Goal: Task Accomplishment & Management: Manage account settings

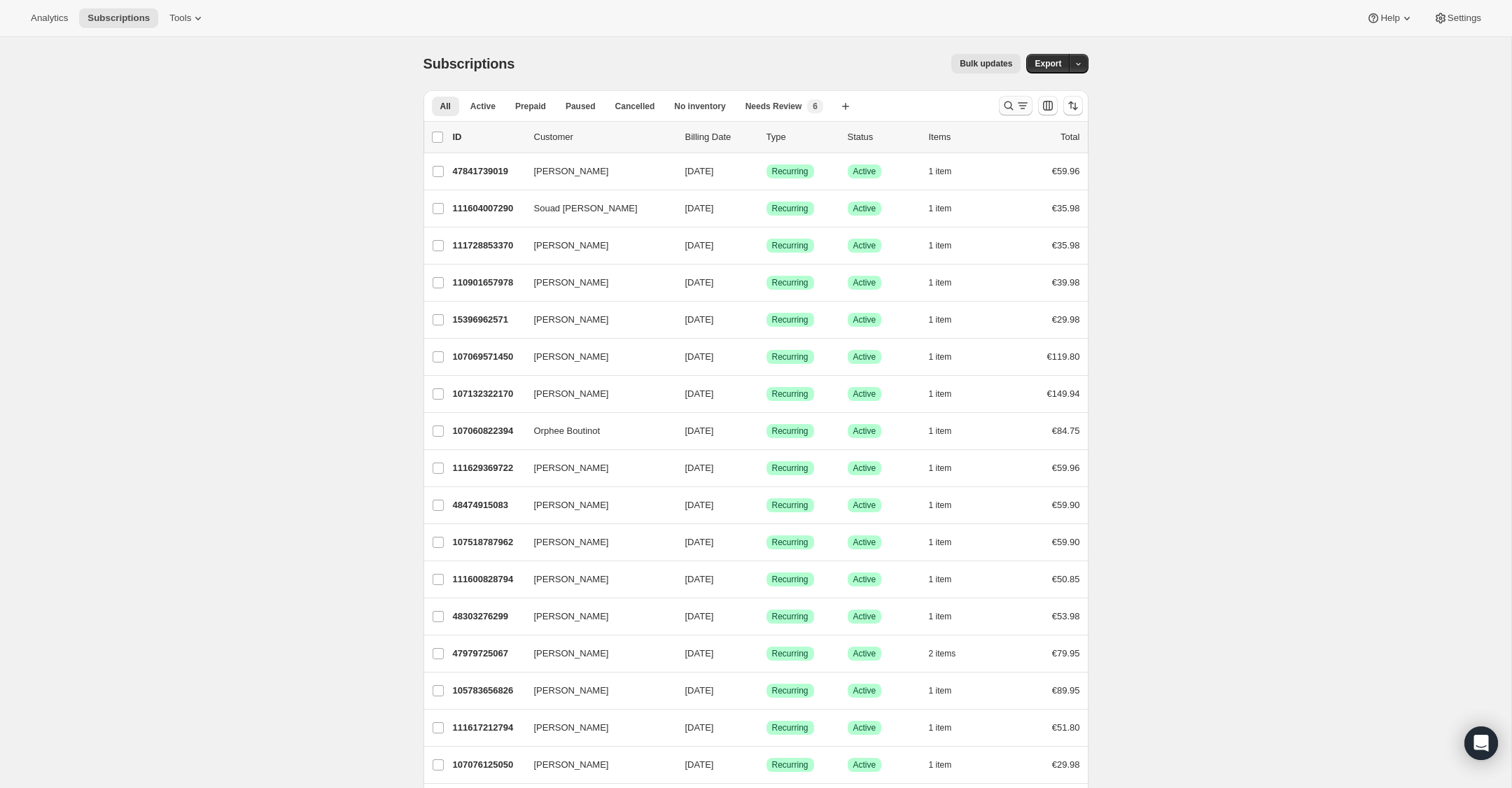
click at [1011, 106] on icon "Search and filter results" at bounding box center [1008, 106] width 9 height 9
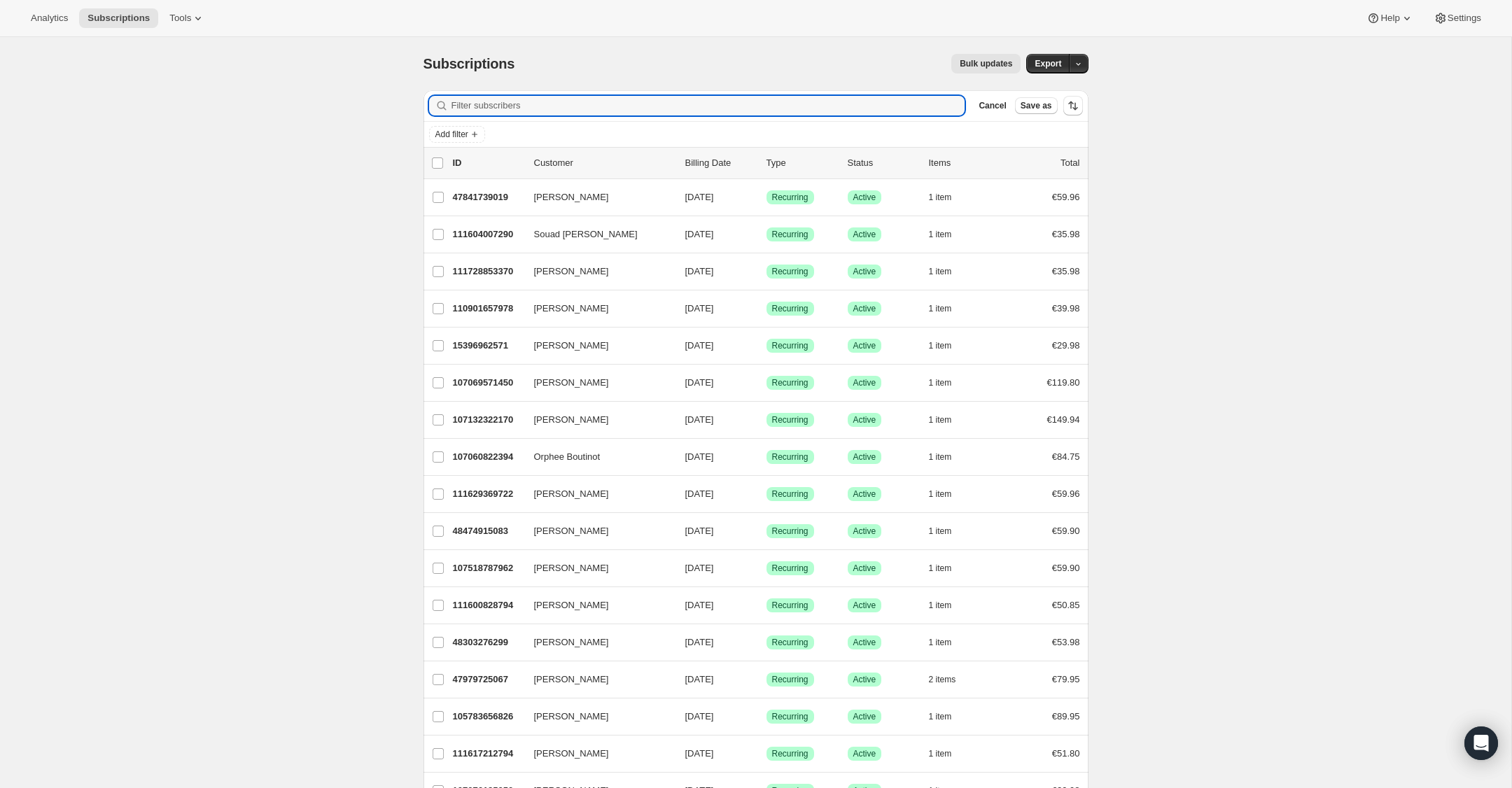
paste input "[EMAIL_ADDRESS][DOMAIN_NAME]"
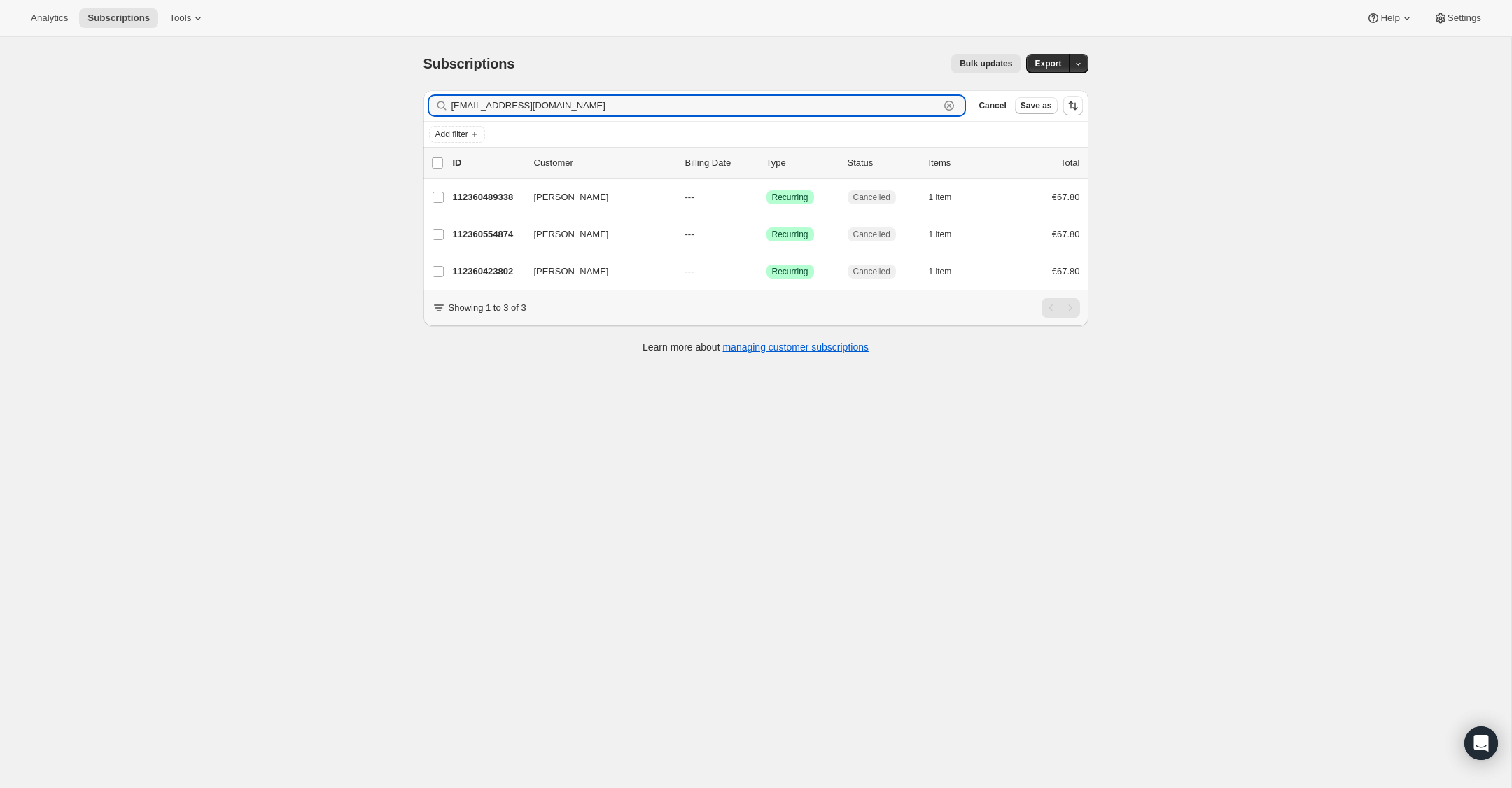
type input "[EMAIL_ADDRESS][DOMAIN_NAME]"
drag, startPoint x: 661, startPoint y: 102, endPoint x: 371, endPoint y: 109, distance: 290.1
click at [371, 109] on div "Subscriptions. This page is ready Subscriptions Bulk updates More actions Bulk …" at bounding box center [756, 431] width 1511 height 788
paste input "[EMAIL_ADDRESS][DOMAIN_NAME]"
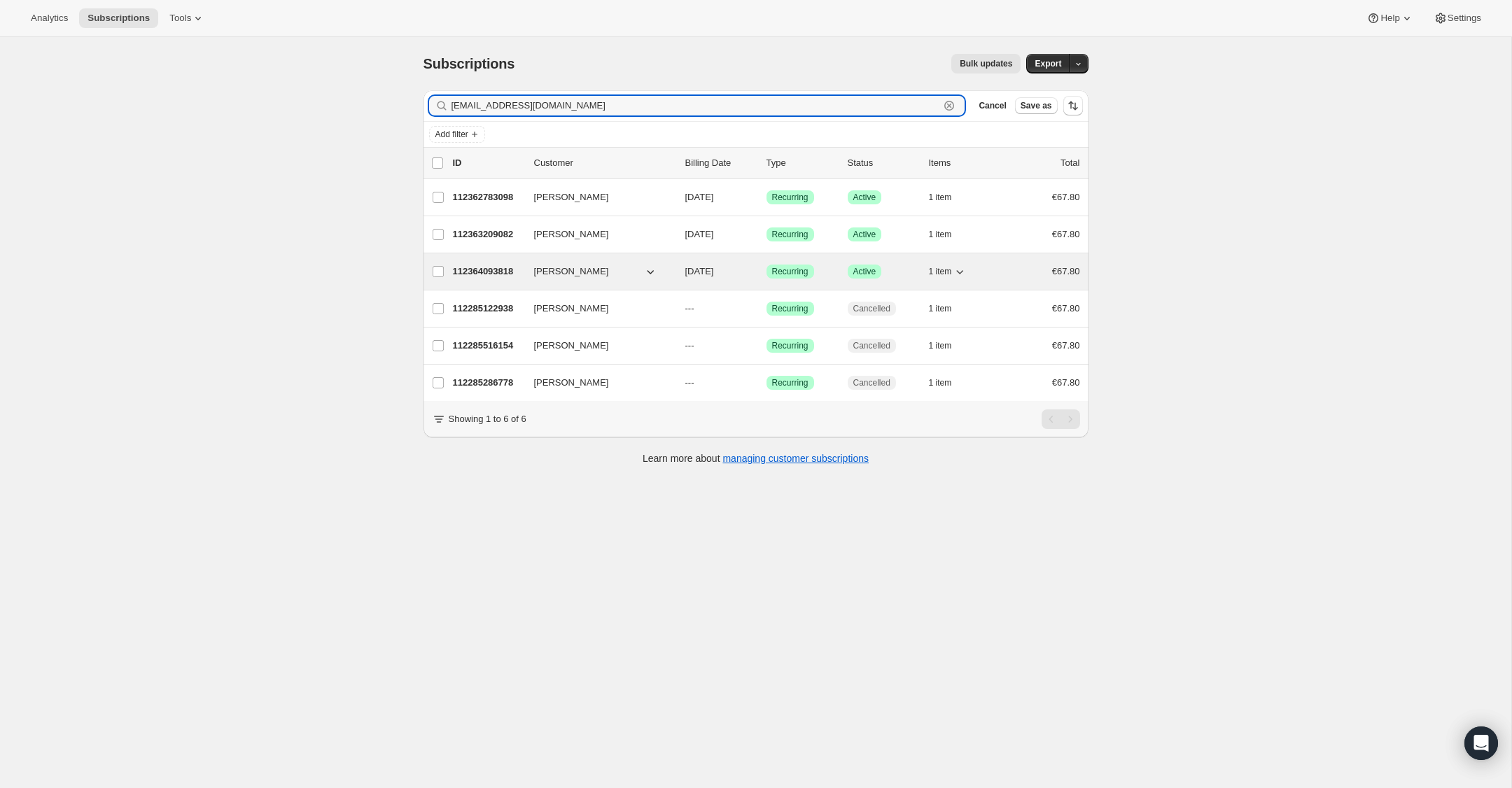
type input "[EMAIL_ADDRESS][DOMAIN_NAME]"
click at [475, 275] on p "112364093818" at bounding box center [487, 271] width 70 height 14
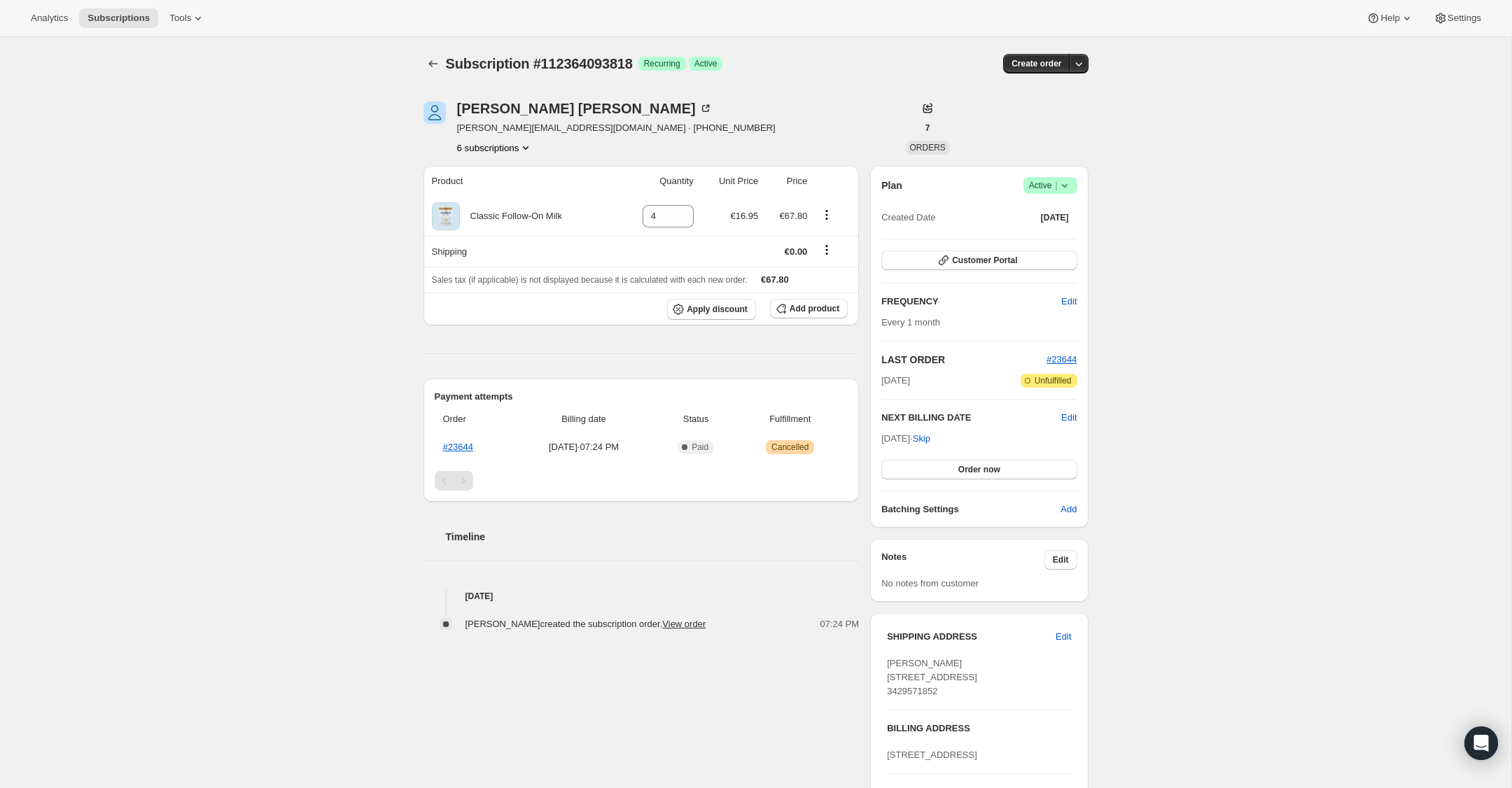
click at [1064, 183] on icon at bounding box center [1064, 185] width 14 height 14
click at [1052, 240] on span "Cancel subscription" at bounding box center [1046, 236] width 79 height 10
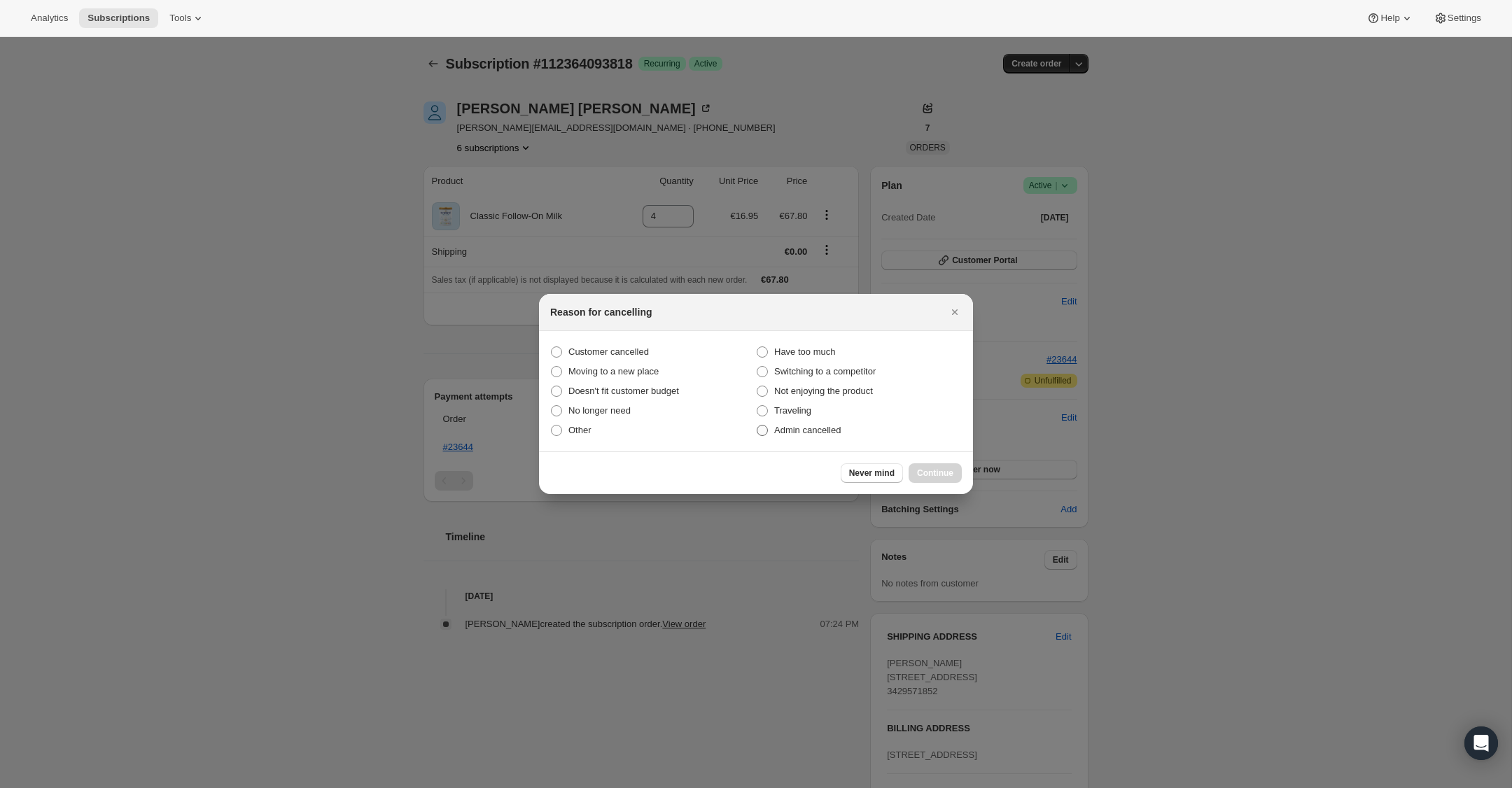
click at [836, 431] on span "Admin cancelled" at bounding box center [807, 430] width 66 height 10
click at [757, 426] on input "Admin cancelled" at bounding box center [756, 425] width 1 height 1
radio input "true"
click at [939, 473] on span "Continue" at bounding box center [935, 473] width 36 height 11
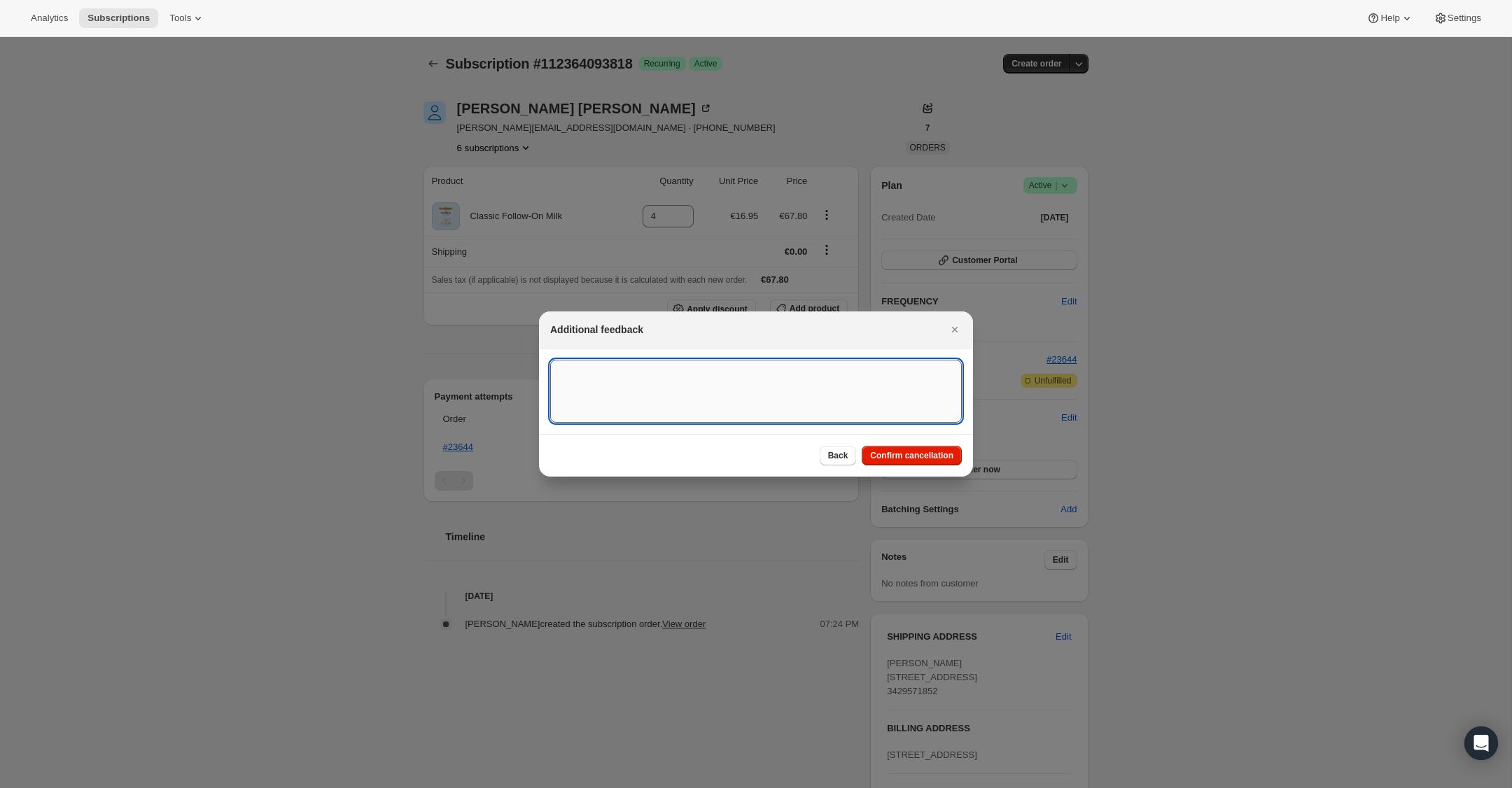
click at [840, 386] on textarea ":rcg:" at bounding box center [756, 391] width 411 height 63
type textarea "US Billing"
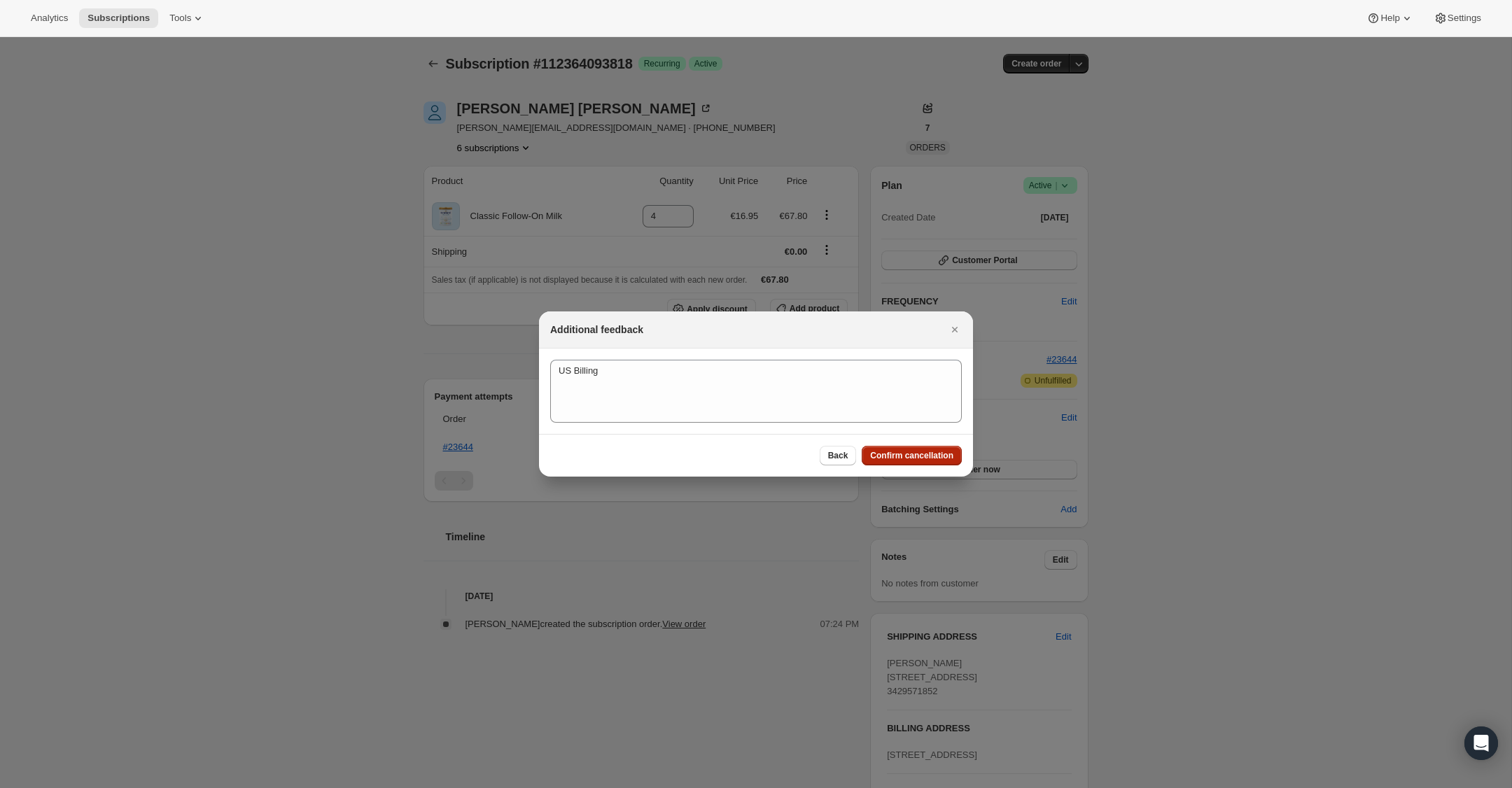
click at [949, 452] on span "Confirm cancellation" at bounding box center [911, 455] width 83 height 11
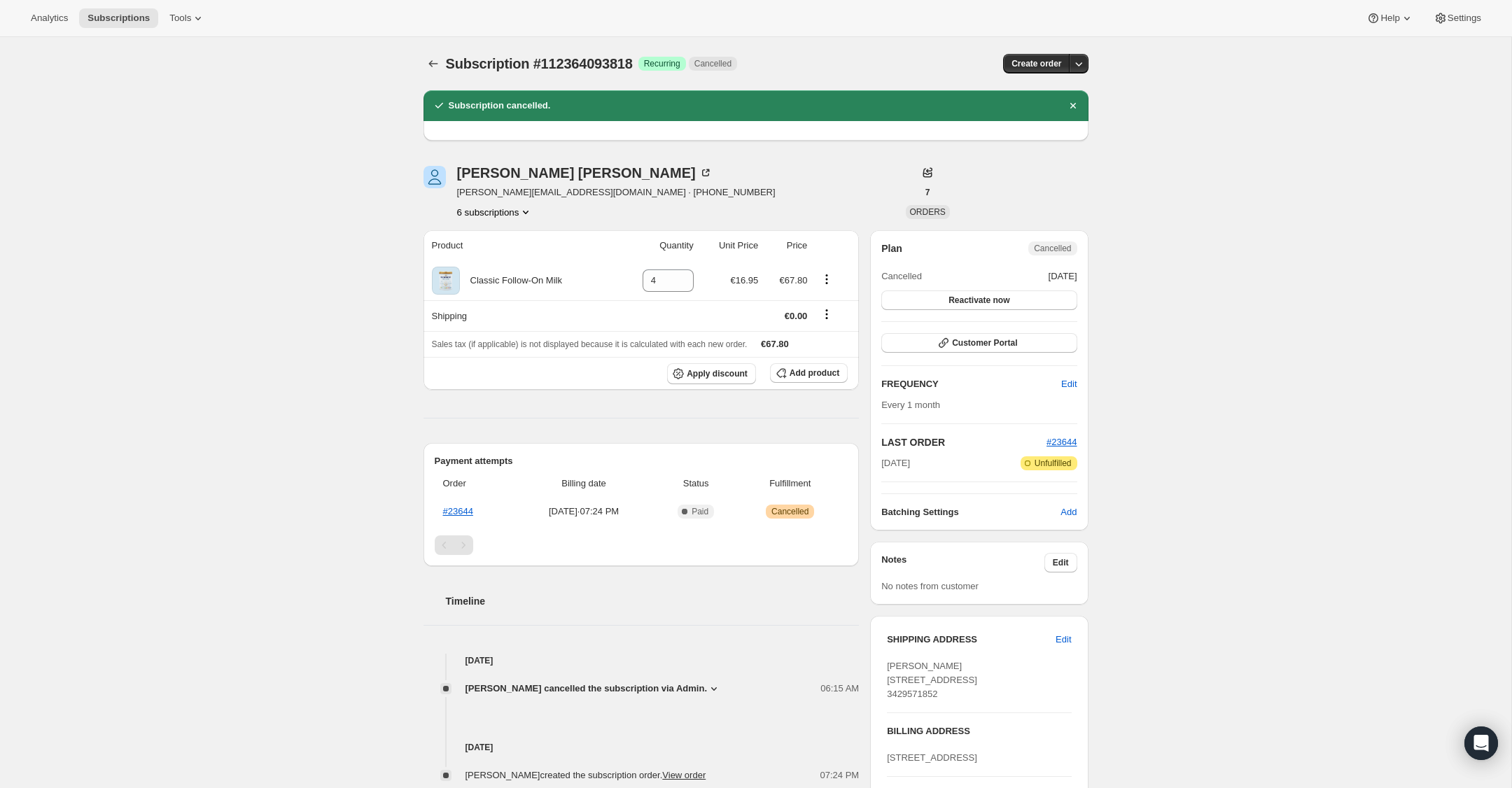
click at [512, 208] on button "6 subscriptions" at bounding box center [495, 212] width 77 height 14
click at [502, 327] on span "112363209082" at bounding box center [493, 334] width 102 height 14
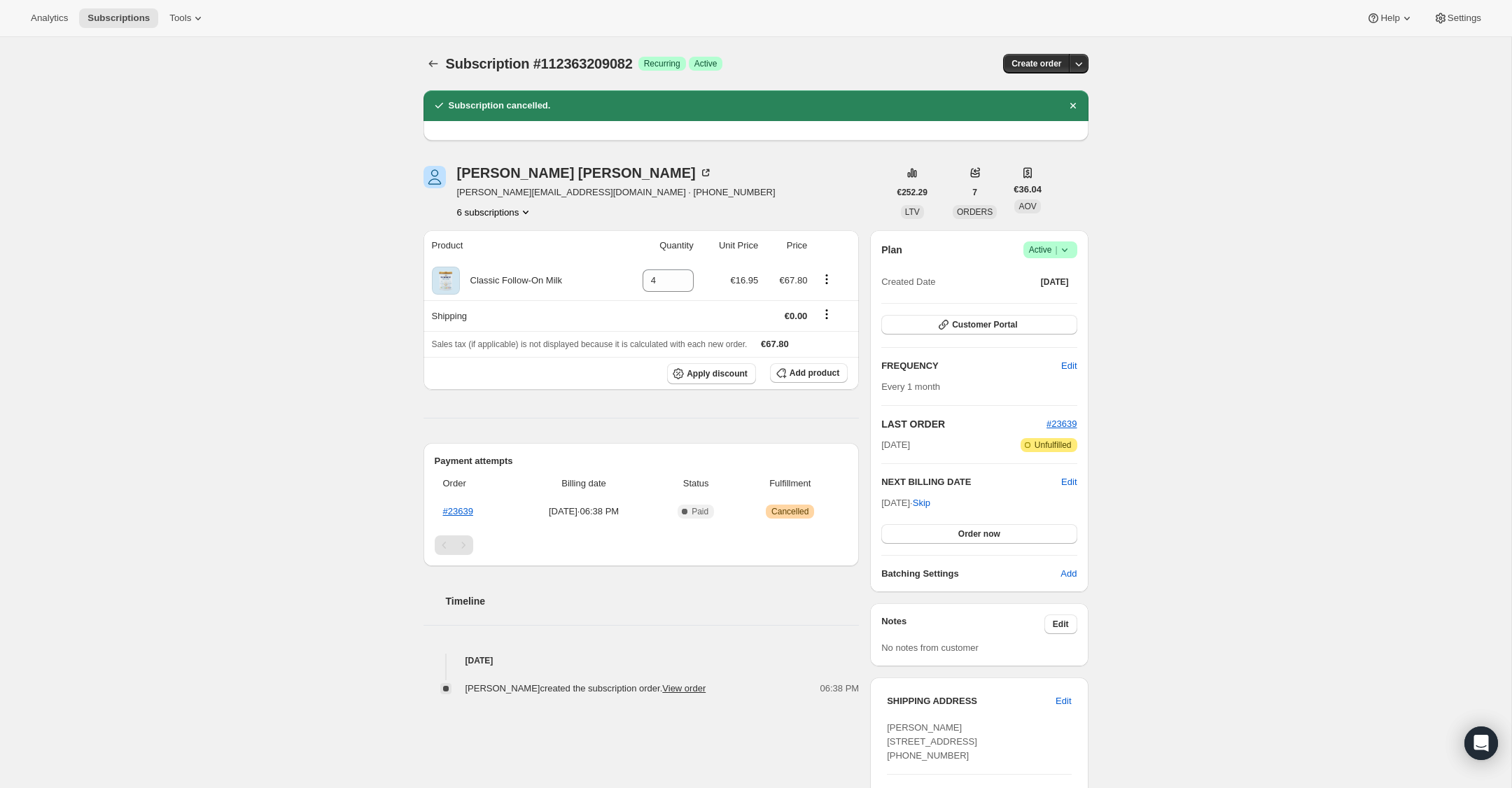
click at [1069, 253] on icon at bounding box center [1064, 250] width 14 height 14
click at [1052, 304] on span "Cancel subscription" at bounding box center [1046, 301] width 79 height 10
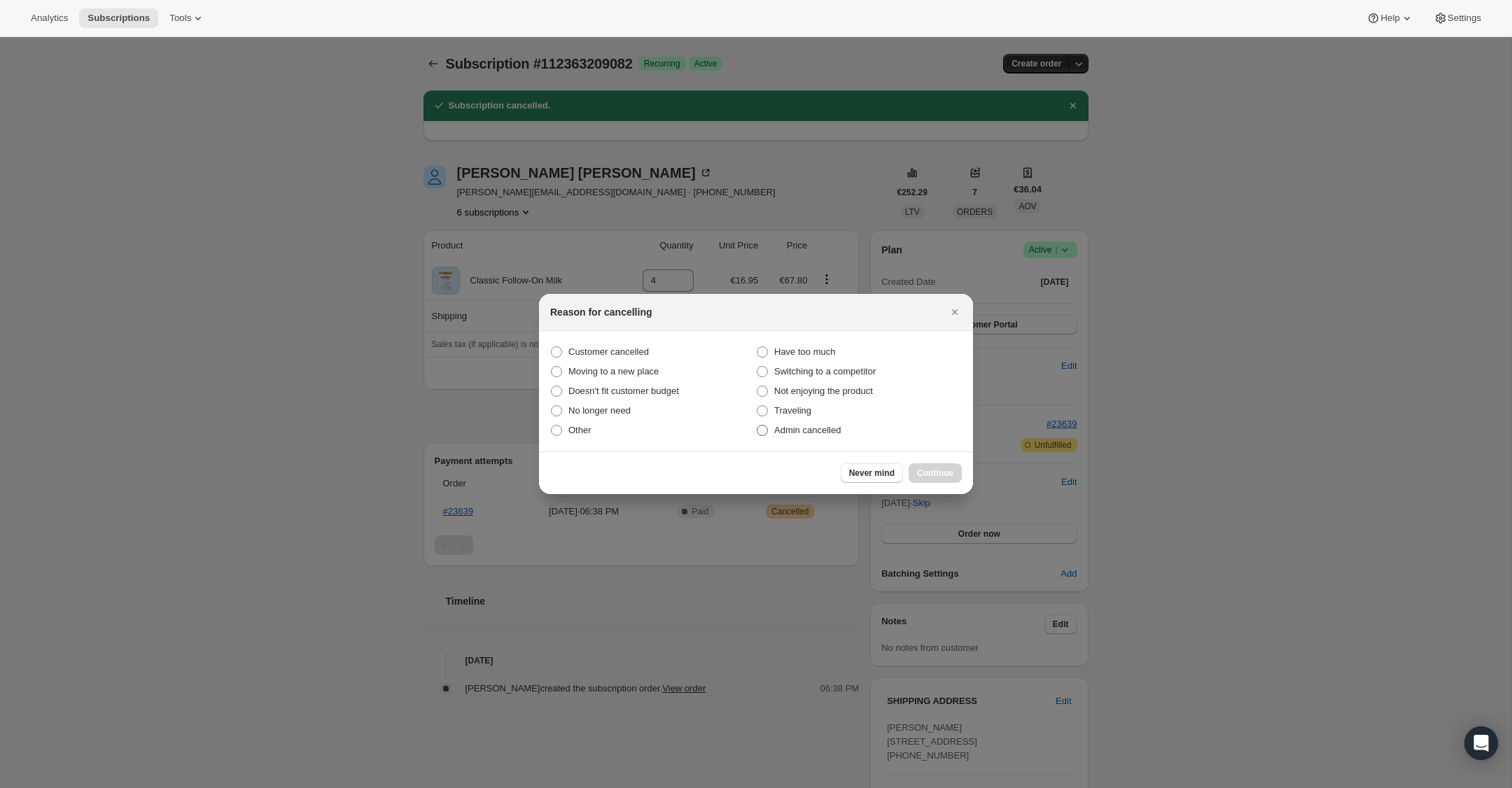
click at [777, 433] on span "Admin cancelled" at bounding box center [807, 430] width 66 height 10
click at [757, 426] on input "Admin cancelled" at bounding box center [756, 425] width 1 height 1
radio input "true"
click at [944, 476] on span "Continue" at bounding box center [935, 473] width 36 height 11
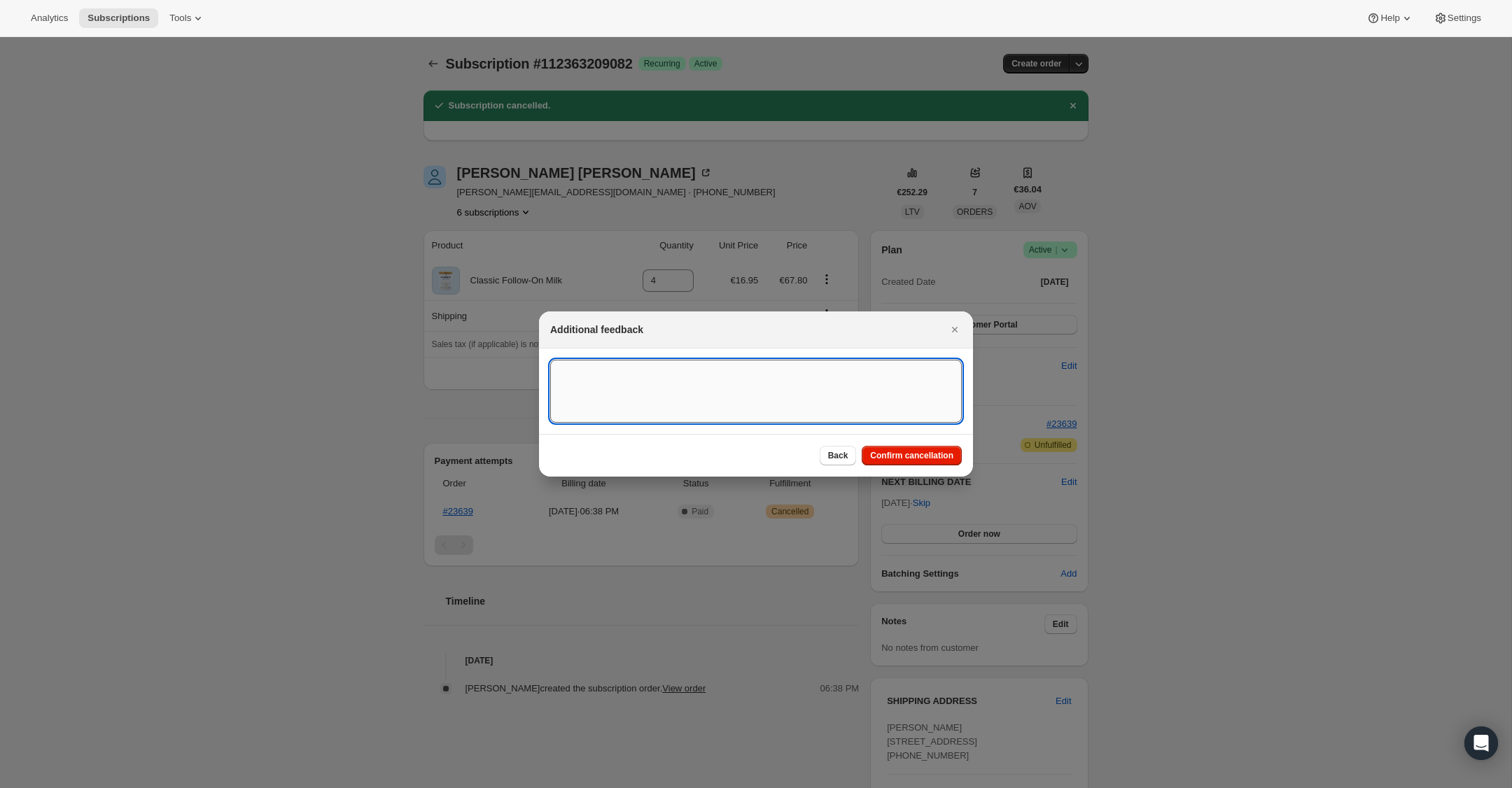
click at [789, 386] on textarea ":rgq:" at bounding box center [756, 391] width 411 height 63
type textarea "US Billing"
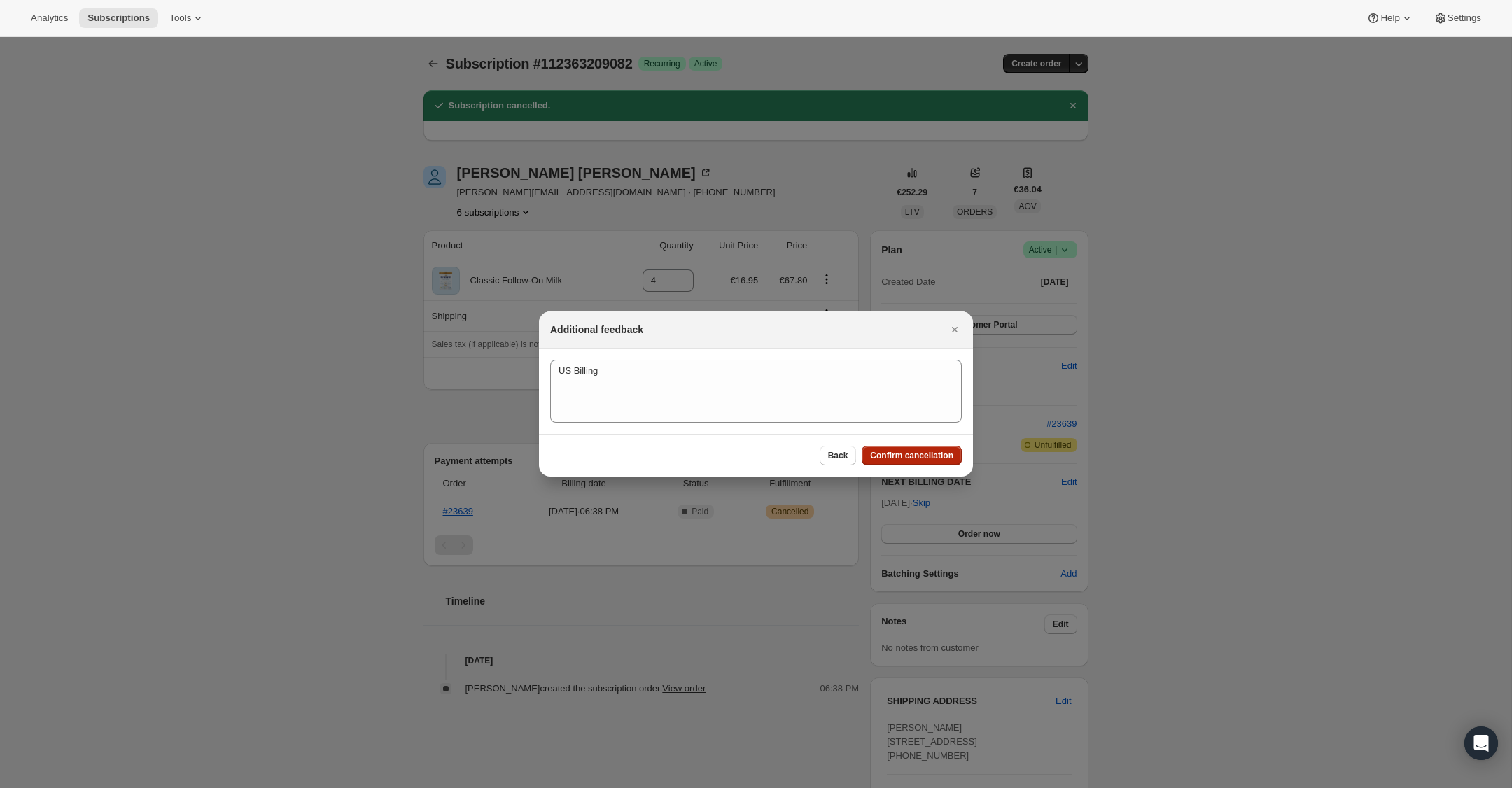
click at [939, 454] on span "Confirm cancellation" at bounding box center [911, 455] width 83 height 11
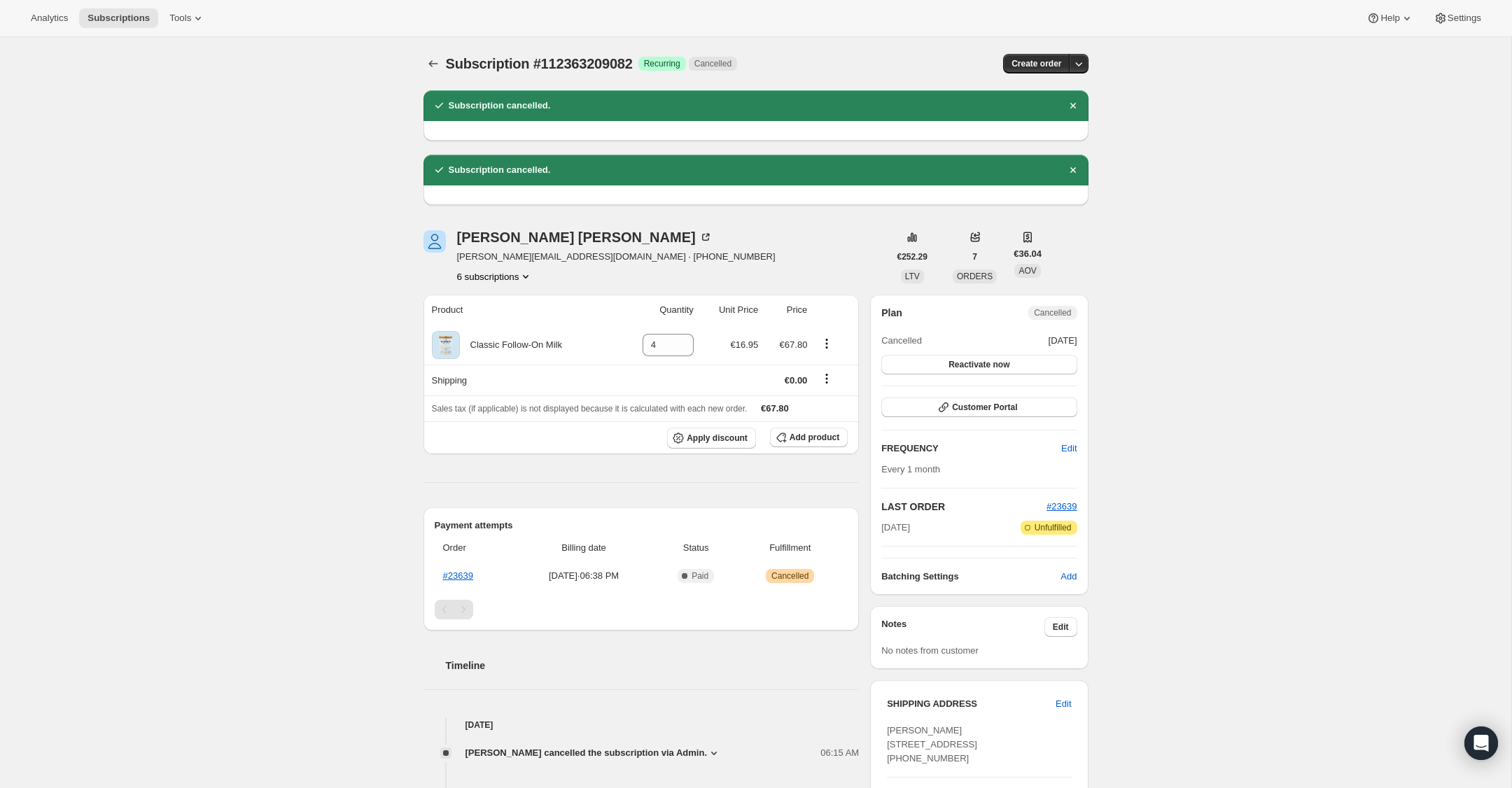
click at [524, 275] on icon "Product actions" at bounding box center [525, 276] width 14 height 14
click at [503, 373] on span "112362783098" at bounding box center [473, 373] width 61 height 10
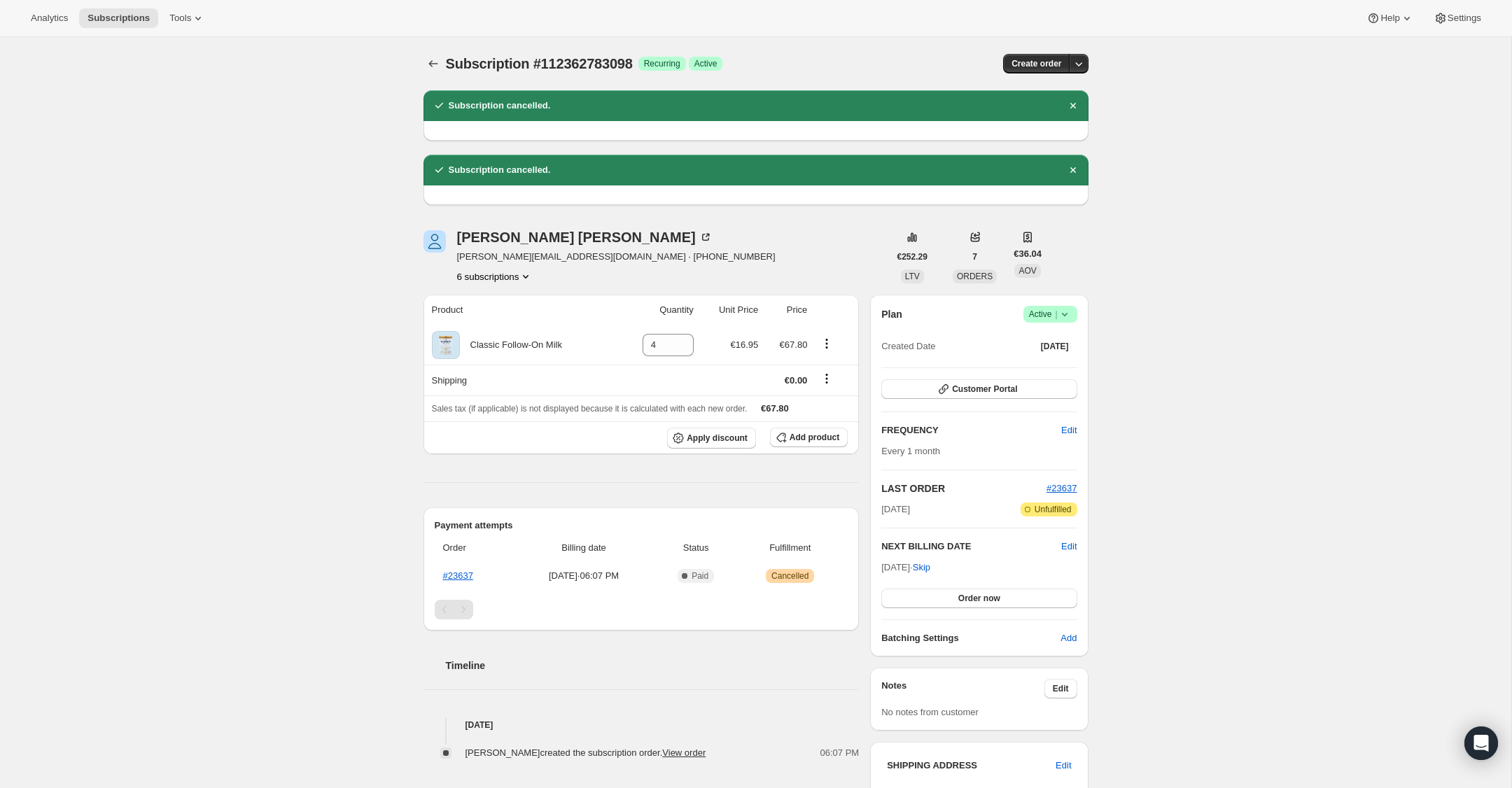
click at [1063, 313] on icon at bounding box center [1064, 314] width 14 height 14
click at [1053, 366] on span "Cancel subscription" at bounding box center [1046, 365] width 79 height 10
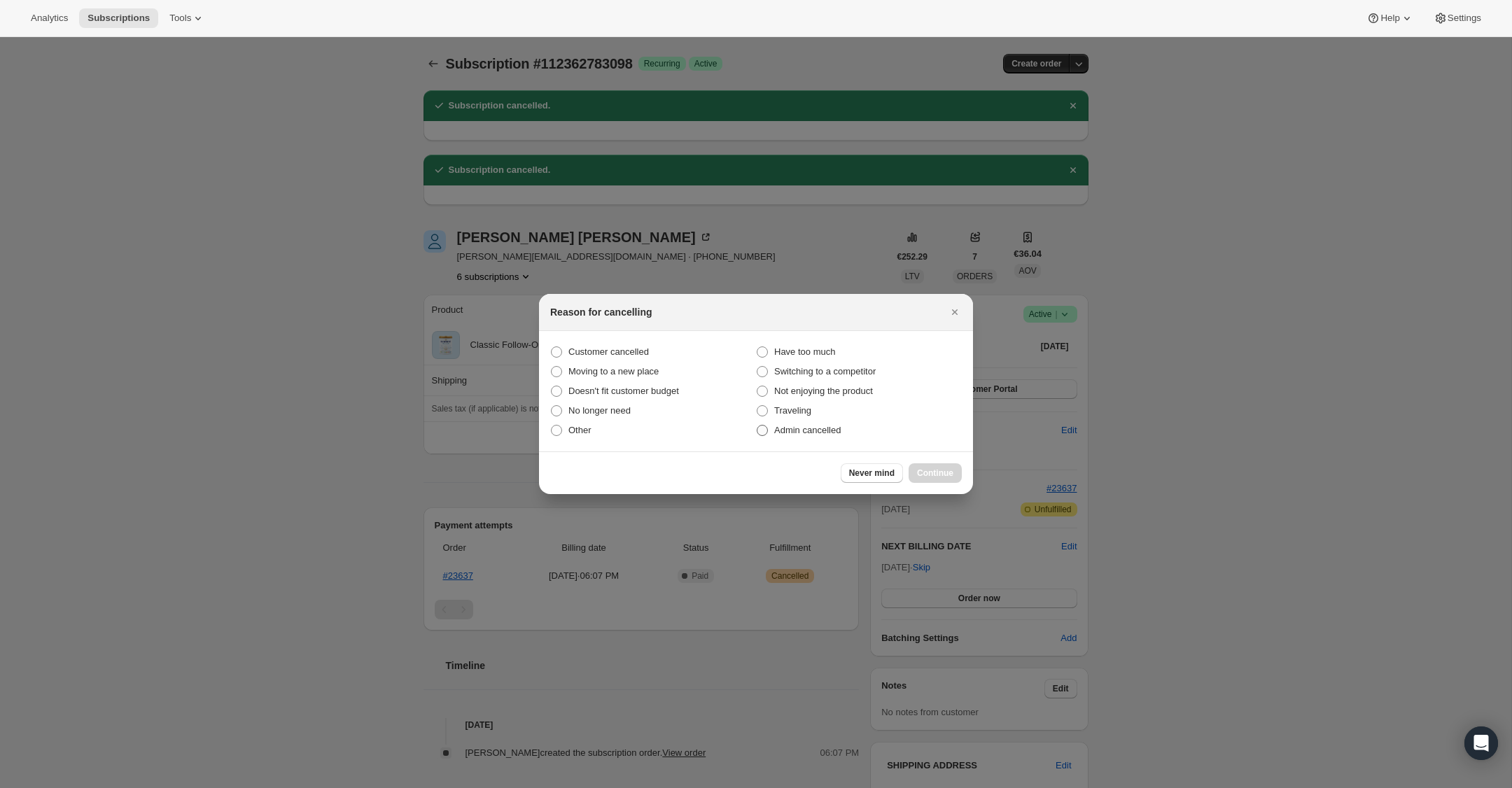
click at [764, 426] on span ":rl2:" at bounding box center [761, 430] width 11 height 11
click at [757, 426] on input "Admin cancelled" at bounding box center [756, 425] width 1 height 1
radio input "true"
click at [933, 466] on button "Continue" at bounding box center [935, 473] width 53 height 19
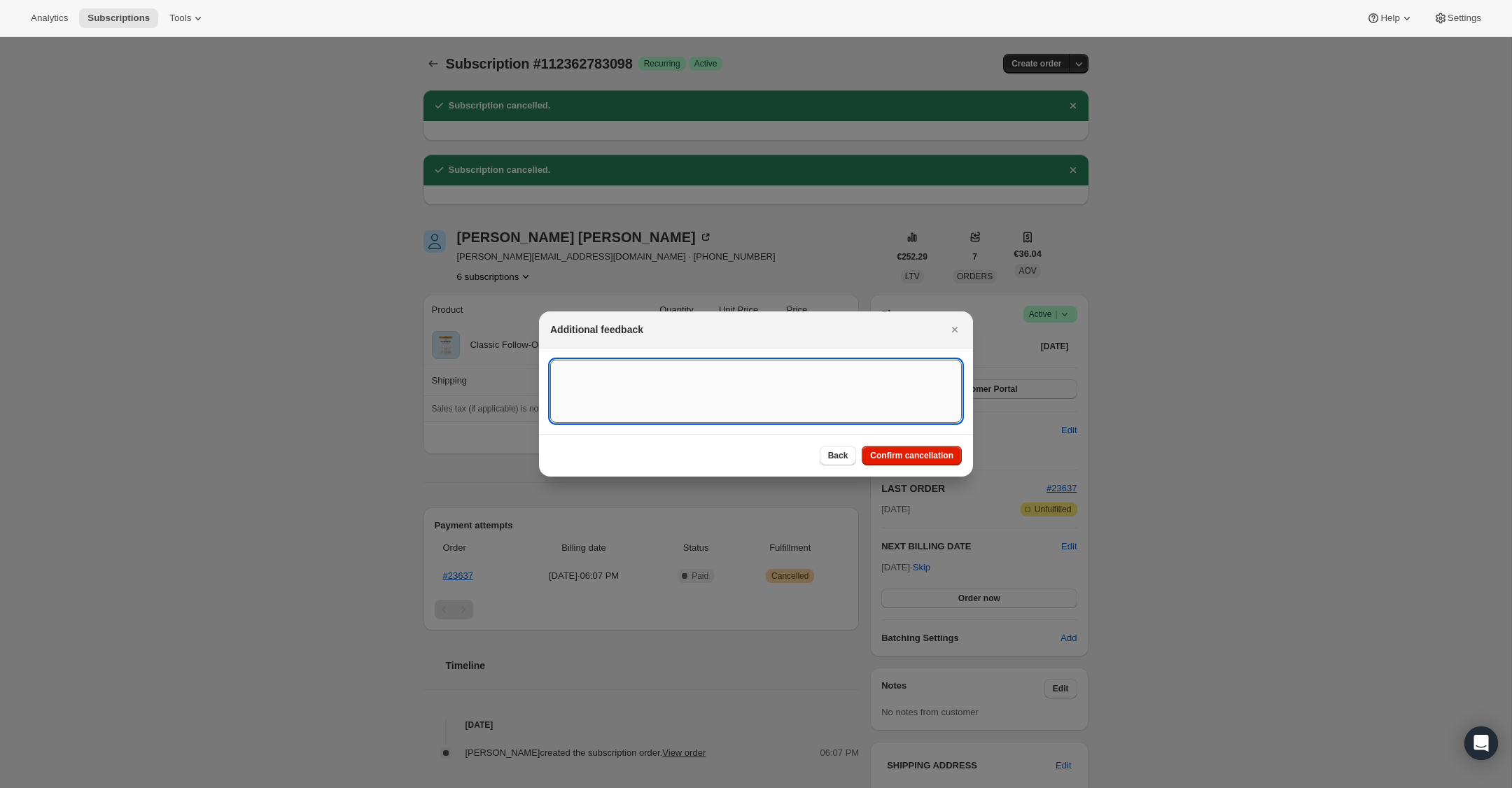
click at [697, 397] on textarea ":rl2:" at bounding box center [756, 391] width 411 height 63
type textarea "US Billing"
click at [887, 447] on button "Confirm cancellation" at bounding box center [911, 455] width 100 height 19
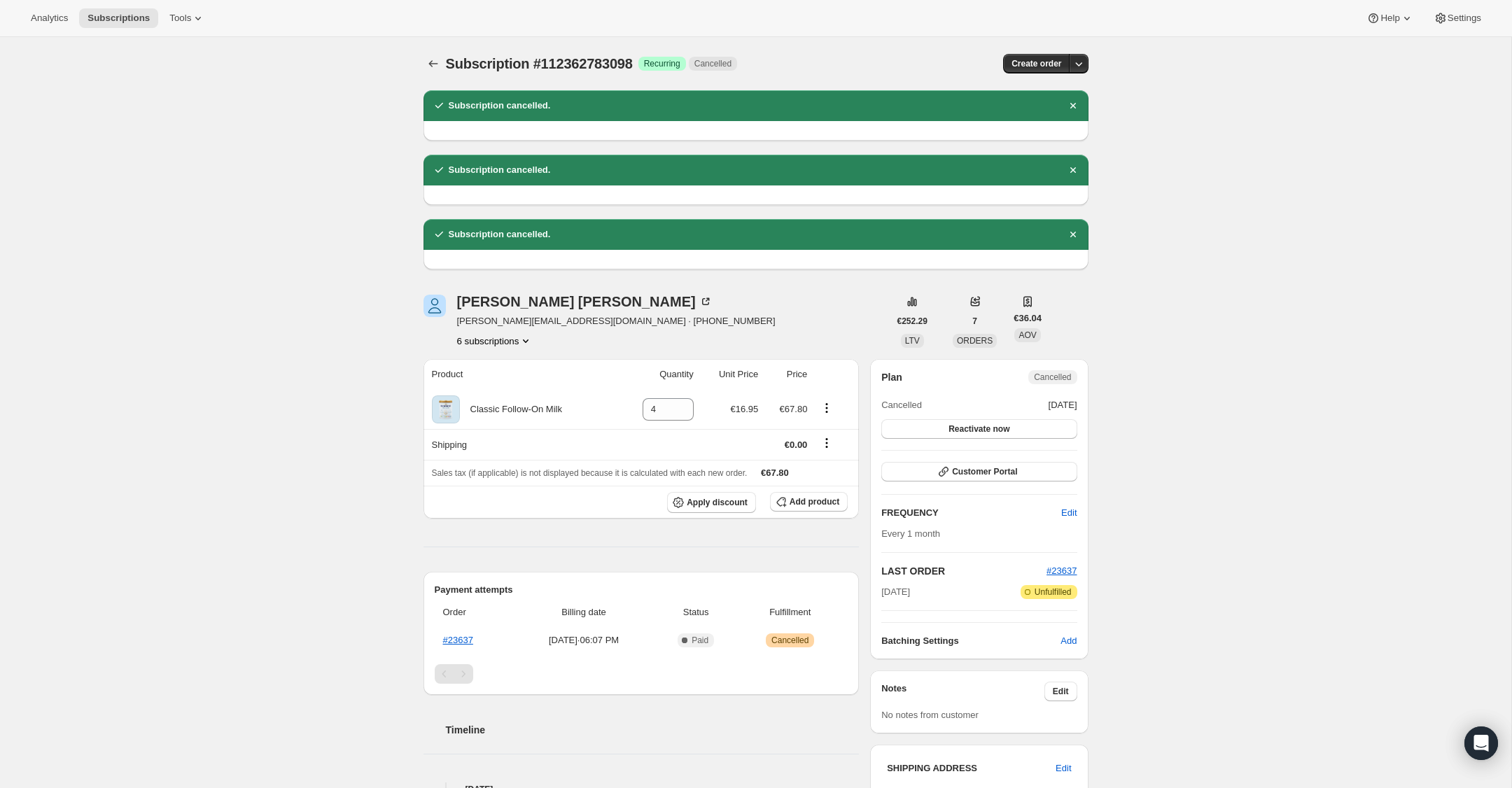
click at [506, 344] on button "6 subscriptions" at bounding box center [495, 341] width 77 height 14
click at [498, 405] on button "112285516154" at bounding box center [493, 414] width 110 height 23
click at [432, 60] on icon "Subscriptions" at bounding box center [433, 63] width 14 height 14
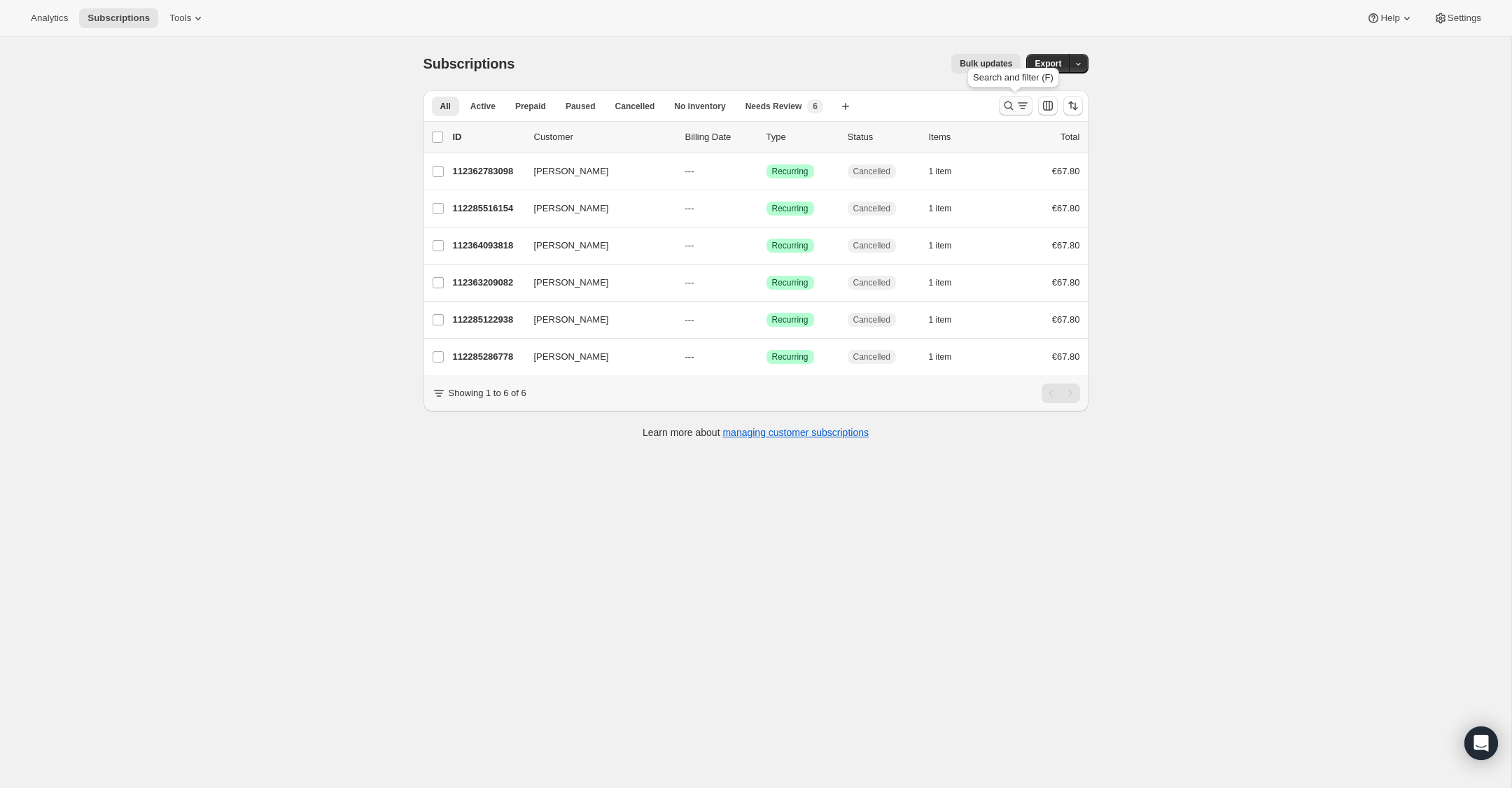
click at [1002, 106] on icon "Search and filter results" at bounding box center [1009, 105] width 14 height 14
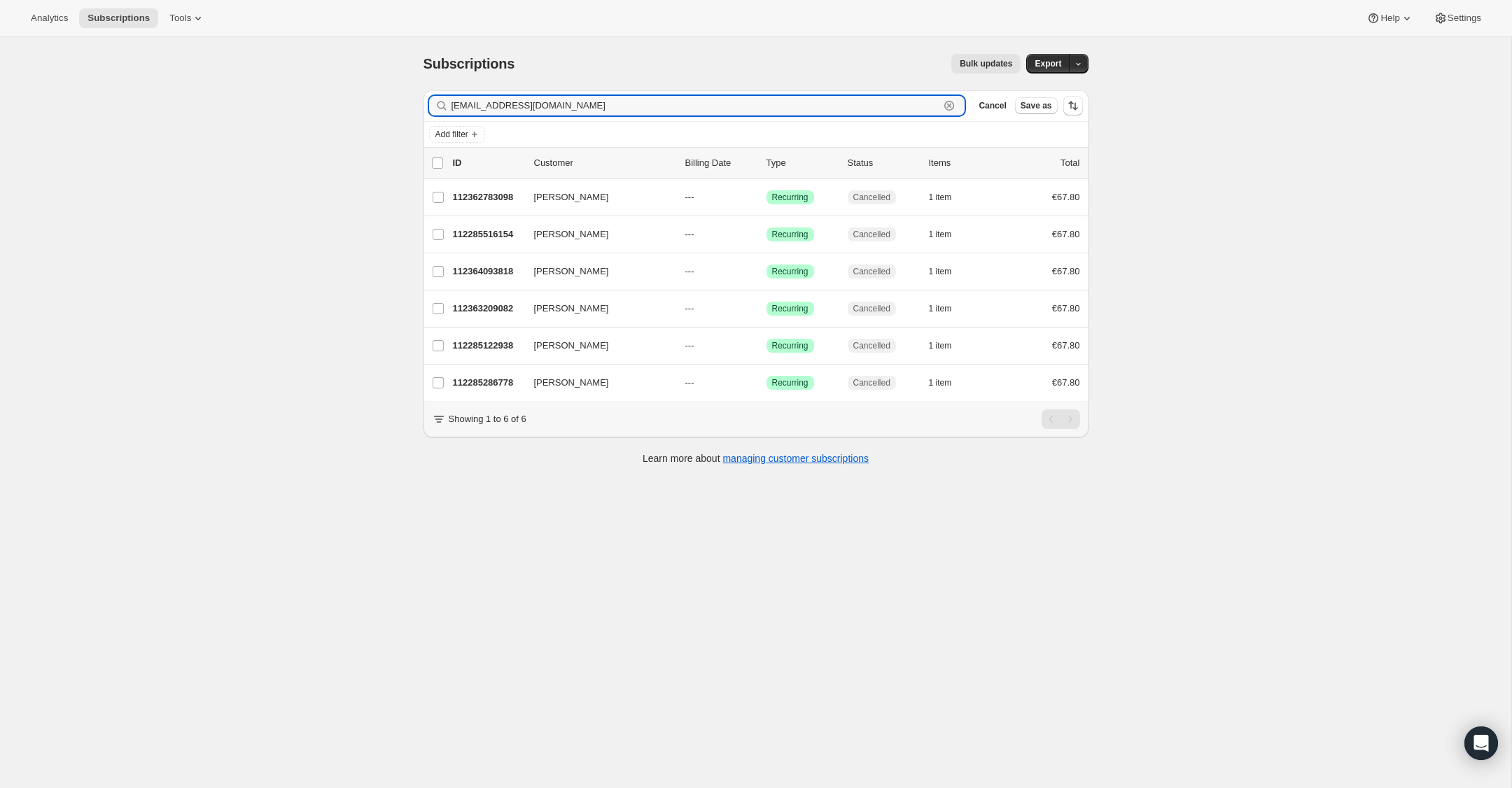
click at [950, 105] on icon "button" at bounding box center [950, 106] width 5 height 5
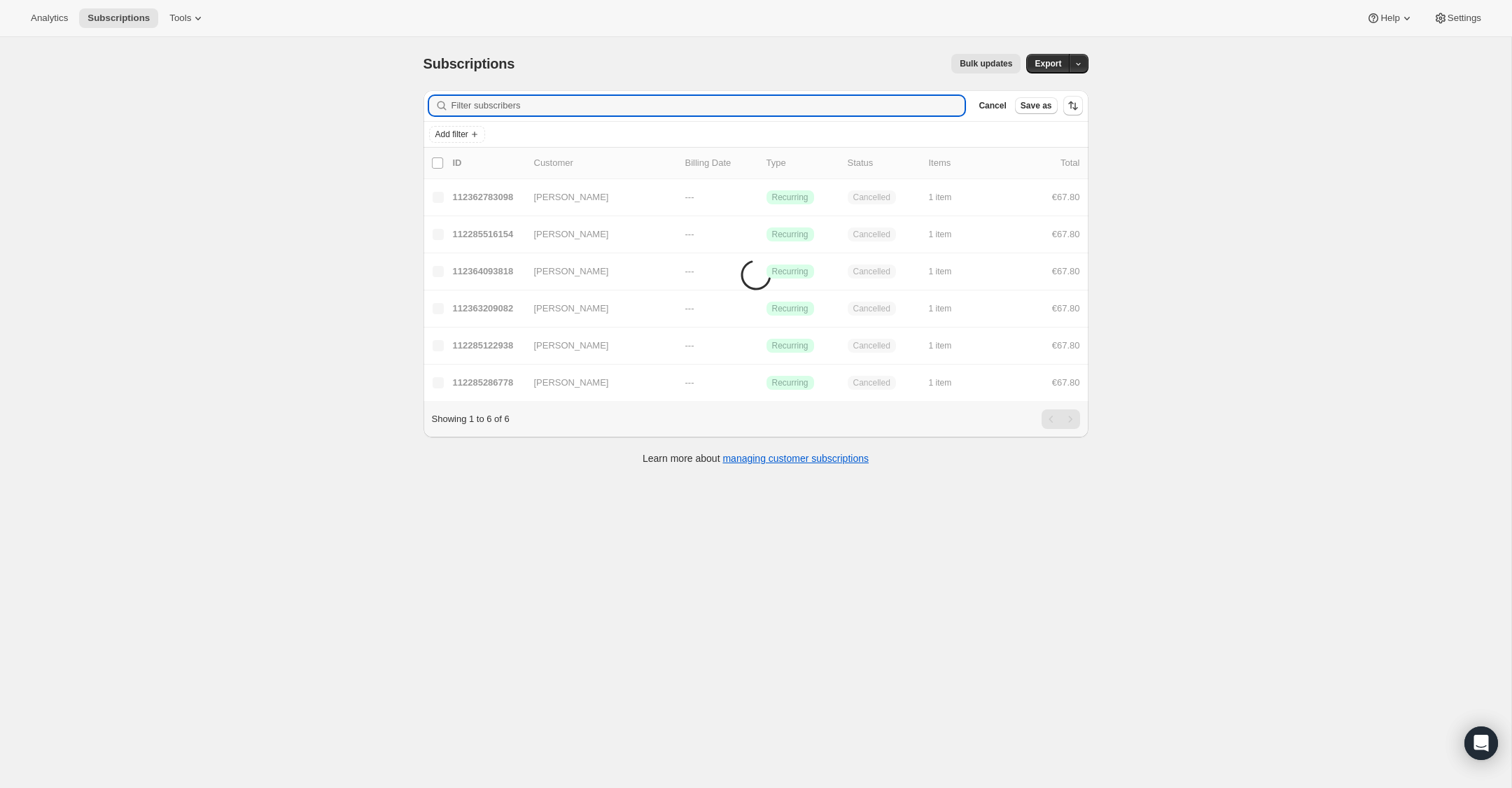
paste input "[EMAIL_ADDRESS][DOMAIN_NAME]"
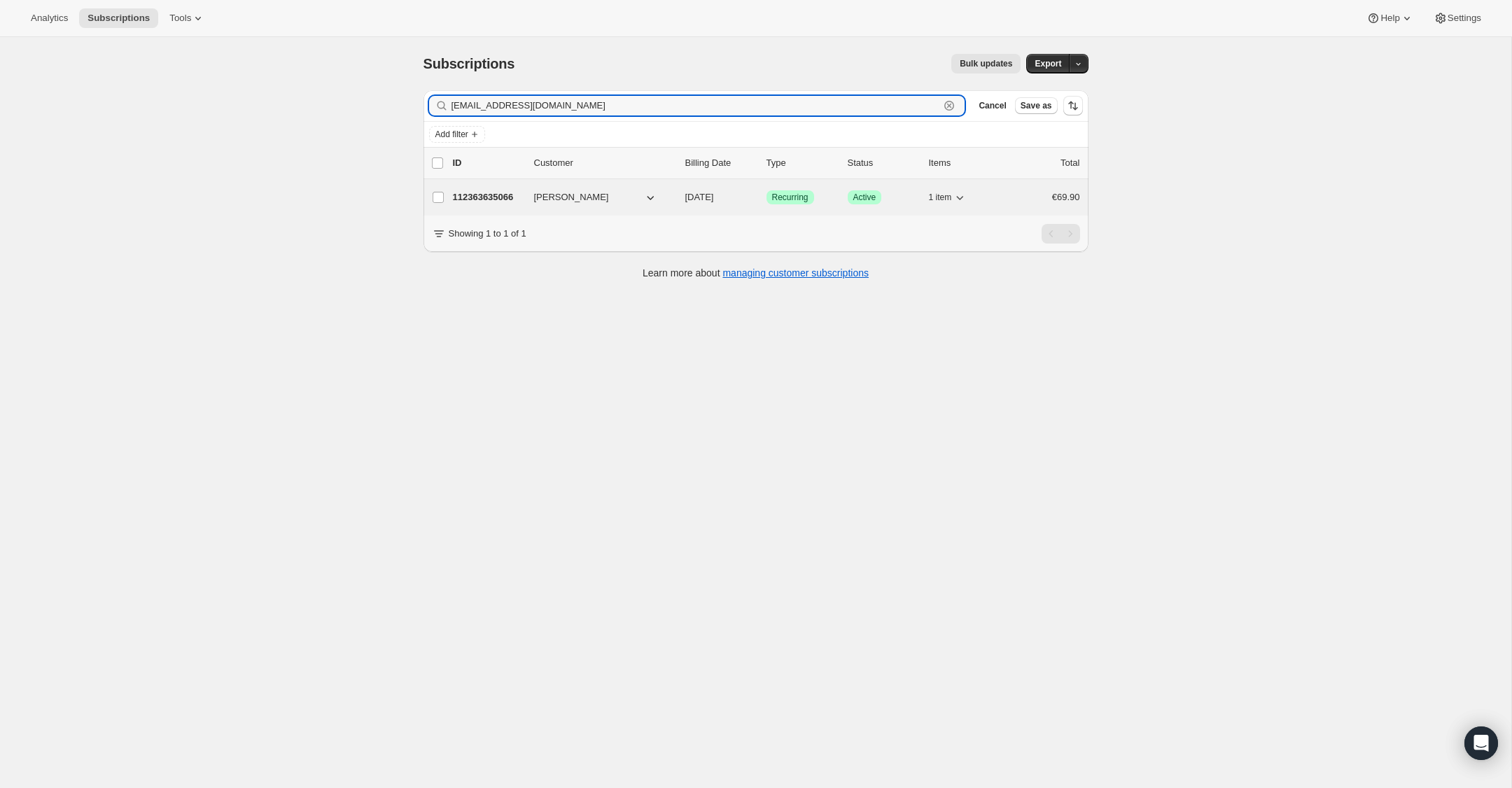
type input "[EMAIL_ADDRESS][DOMAIN_NAME]"
click at [518, 197] on p "112363635066" at bounding box center [487, 197] width 70 height 14
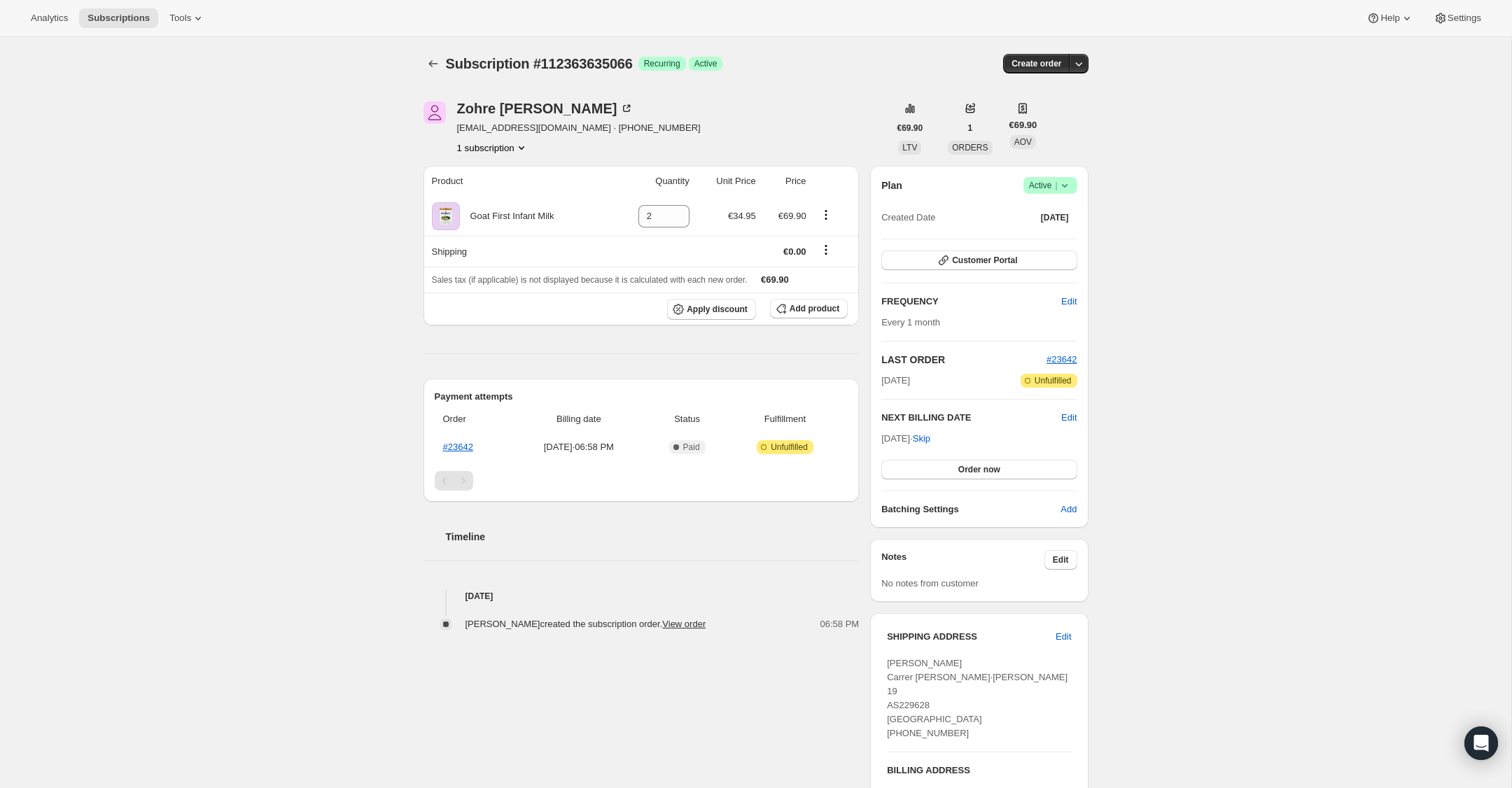
click at [1069, 185] on icon at bounding box center [1064, 185] width 14 height 14
click at [1063, 240] on span "Cancel subscription" at bounding box center [1046, 236] width 79 height 10
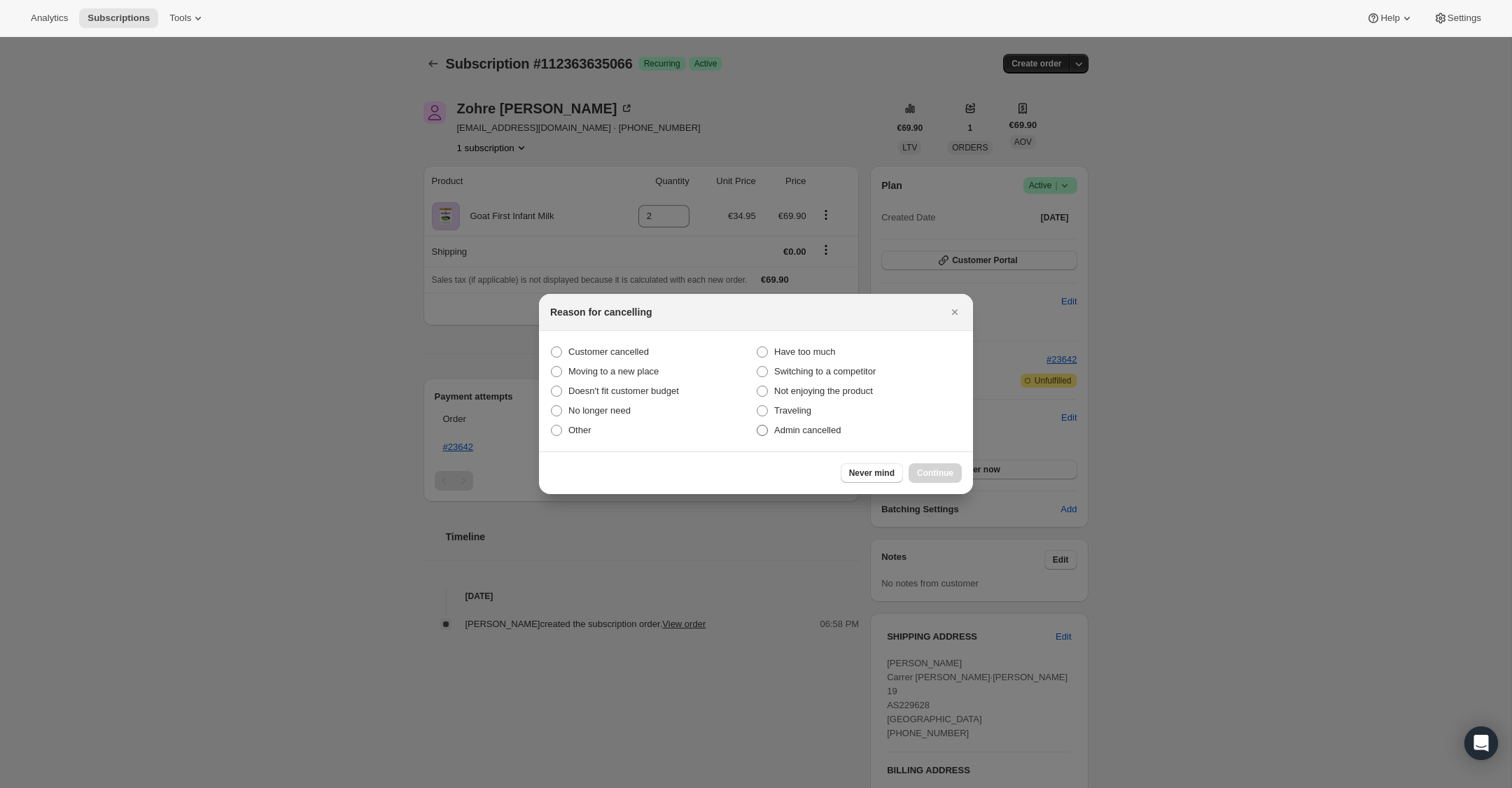
click at [761, 431] on span ":rts:" at bounding box center [761, 430] width 11 height 11
click at [757, 426] on input "Admin cancelled" at bounding box center [756, 425] width 1 height 1
radio input "true"
click at [947, 468] on span "Continue" at bounding box center [935, 473] width 36 height 11
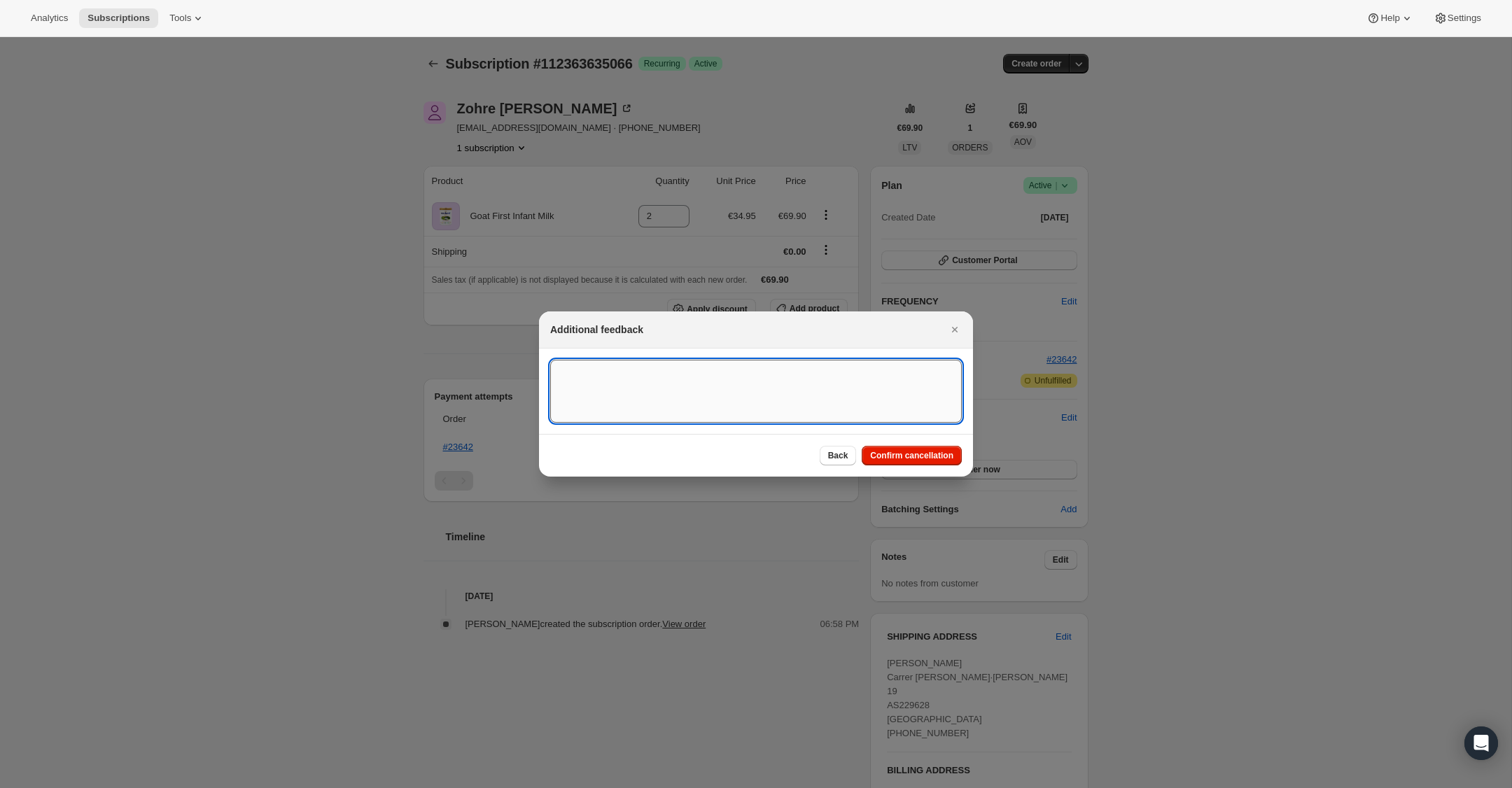
click at [709, 394] on textarea ":rts:" at bounding box center [756, 391] width 411 height 63
type textarea "Overseas Order - [GEOGRAPHIC_DATA]"
click at [903, 453] on span "Confirm cancellation" at bounding box center [911, 455] width 83 height 11
